Goal: Transaction & Acquisition: Purchase product/service

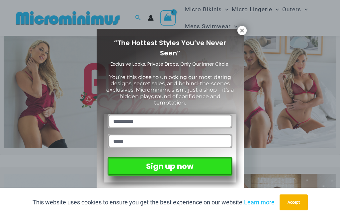
scroll to position [16, 0]
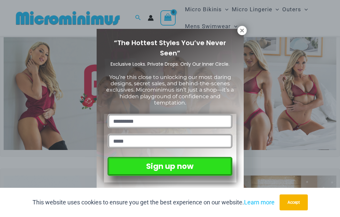
click at [239, 33] on icon at bounding box center [242, 31] width 6 height 6
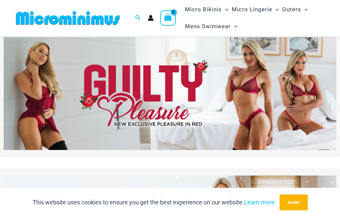
click at [243, 30] on ul "Micro Bikinis Menu Toggle Sexy Bikini Sets Bikini Tops Bikini Bottoms Menu Togg…" at bounding box center [254, 18] width 142 height 34
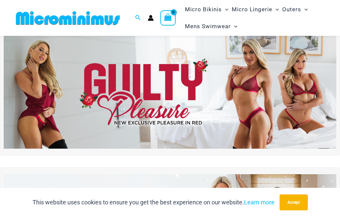
scroll to position [0, 0]
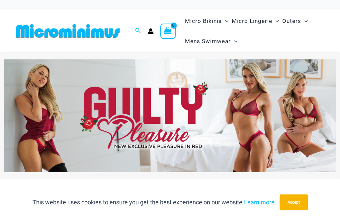
click at [277, 128] on img at bounding box center [170, 115] width 332 height 113
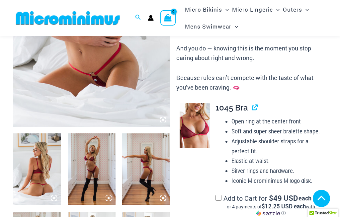
click at [195, 136] on img at bounding box center [195, 125] width 30 height 45
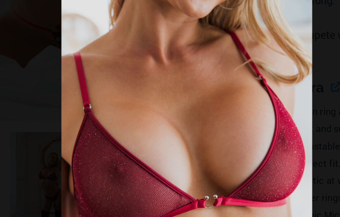
scroll to position [151, 0]
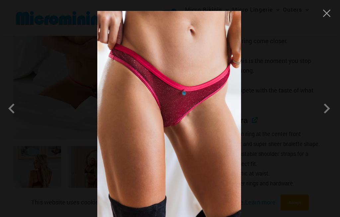
click at [326, 118] on span at bounding box center [327, 109] width 20 height 20
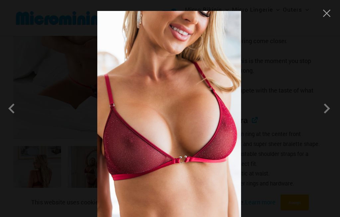
click at [321, 118] on span at bounding box center [327, 109] width 20 height 20
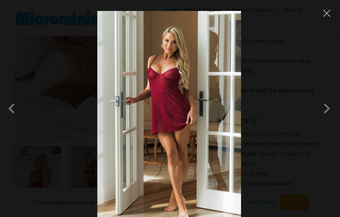
click at [323, 118] on span at bounding box center [327, 109] width 20 height 20
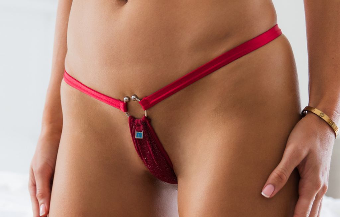
scroll to position [113, 0]
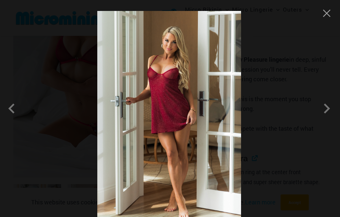
click at [328, 116] on span at bounding box center [327, 109] width 20 height 20
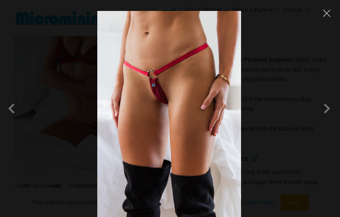
click at [322, 118] on span at bounding box center [327, 109] width 20 height 20
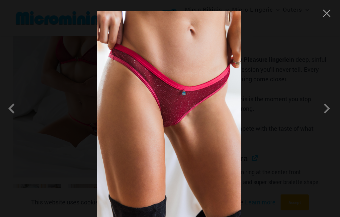
click at [323, 118] on span at bounding box center [327, 109] width 20 height 20
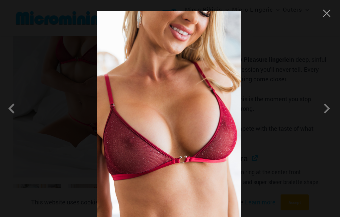
click at [323, 118] on span at bounding box center [327, 109] width 20 height 20
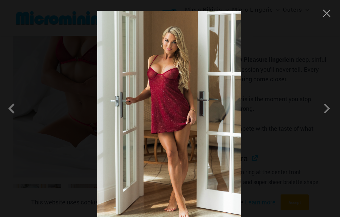
click at [325, 118] on span at bounding box center [327, 109] width 20 height 20
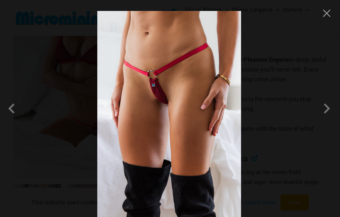
click at [325, 118] on span at bounding box center [327, 109] width 20 height 20
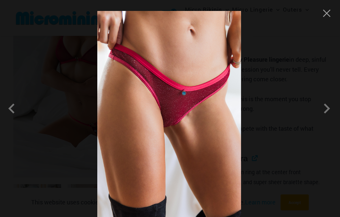
click at [324, 10] on button "Close" at bounding box center [327, 13] width 10 height 10
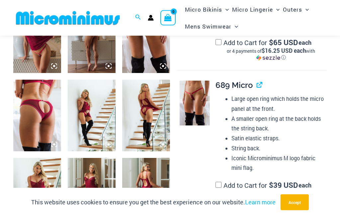
scroll to position [454, 0]
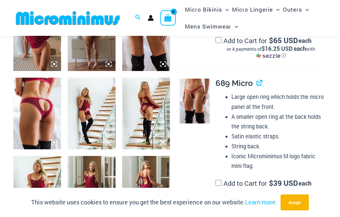
click at [45, 117] on img at bounding box center [37, 114] width 48 height 72
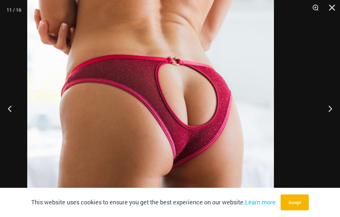
click at [196, 108] on img at bounding box center [150, 138] width 247 height 370
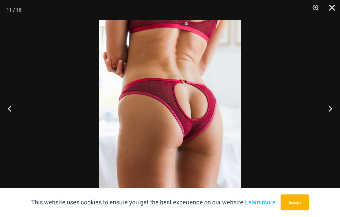
click at [331, 7] on button "Close" at bounding box center [329, 10] width 17 height 20
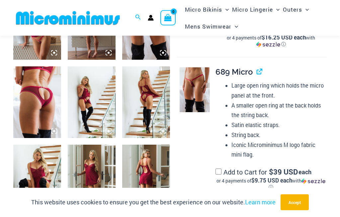
scroll to position [466, 0]
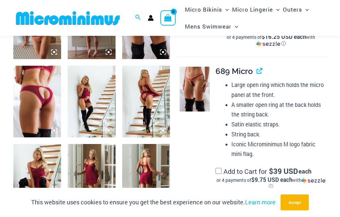
click at [146, 110] on img at bounding box center [146, 102] width 48 height 72
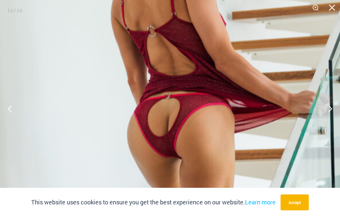
click at [171, 107] on img at bounding box center [178, 162] width 395 height 592
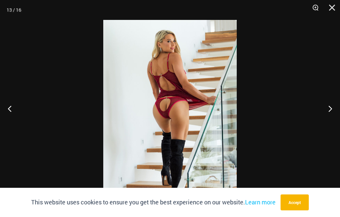
click at [335, 6] on button "Close" at bounding box center [329, 10] width 17 height 20
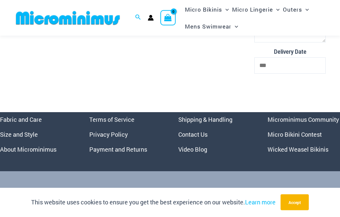
scroll to position [2213, 0]
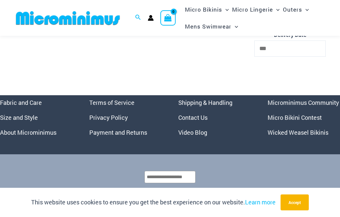
click at [312, 113] on link "Micro Bikini Contest" at bounding box center [294, 117] width 54 height 8
